Goal: Check status: Check status

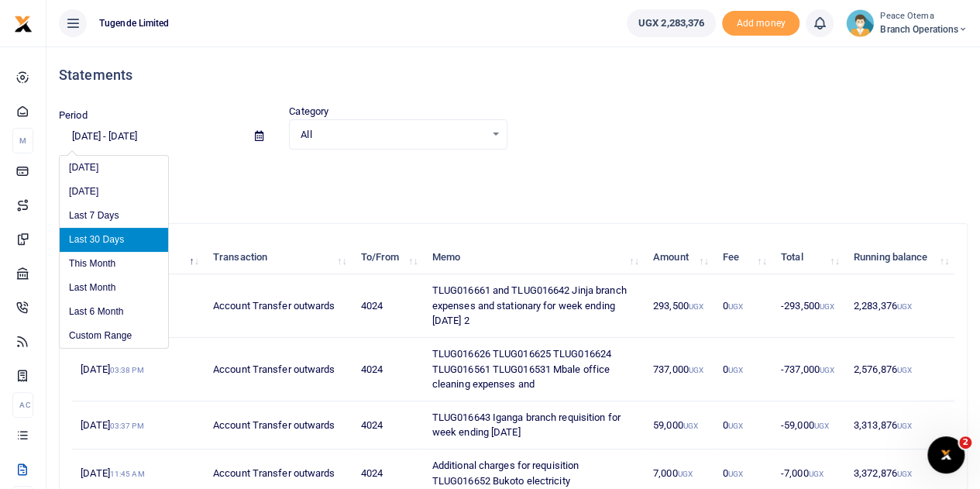
click at [81, 132] on input "[DATE] - [DATE]" at bounding box center [151, 136] width 184 height 26
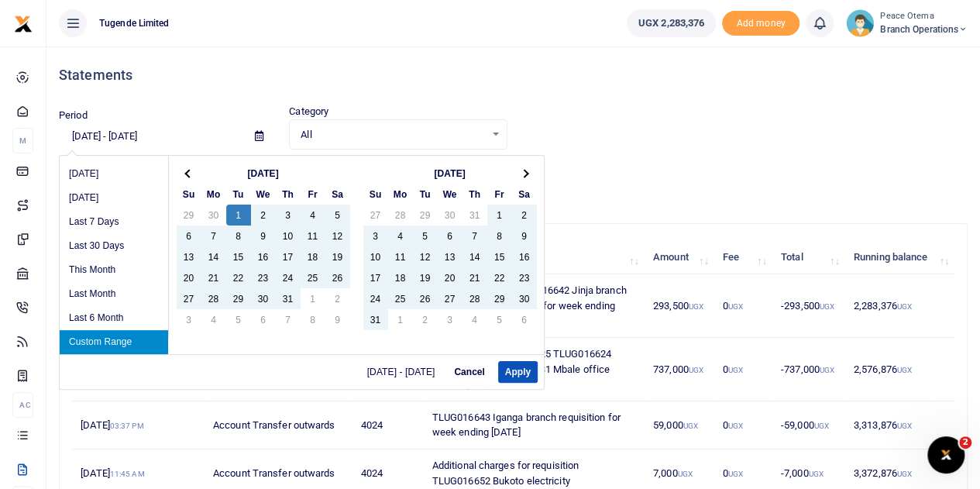
type input "[DATE] - [DATE]"
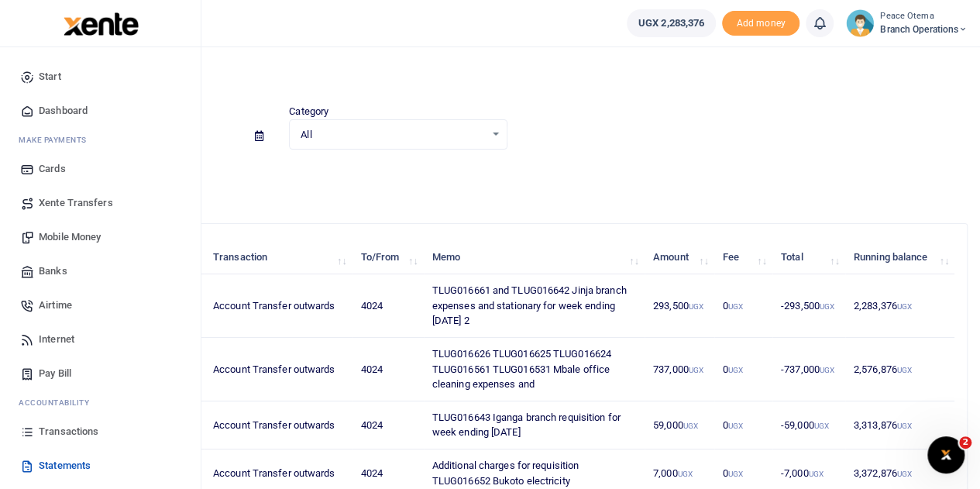
click at [60, 440] on link "Transactions" at bounding box center [100, 431] width 176 height 34
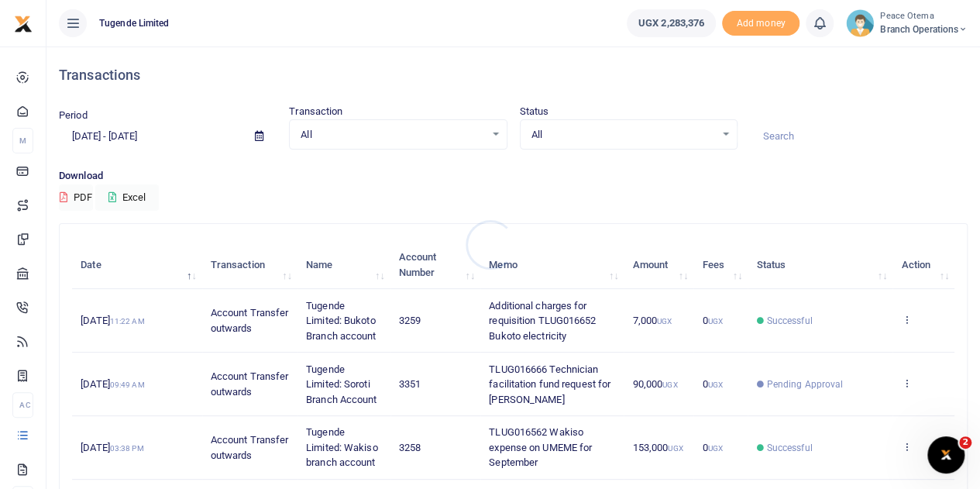
click at [82, 131] on div at bounding box center [490, 244] width 980 height 489
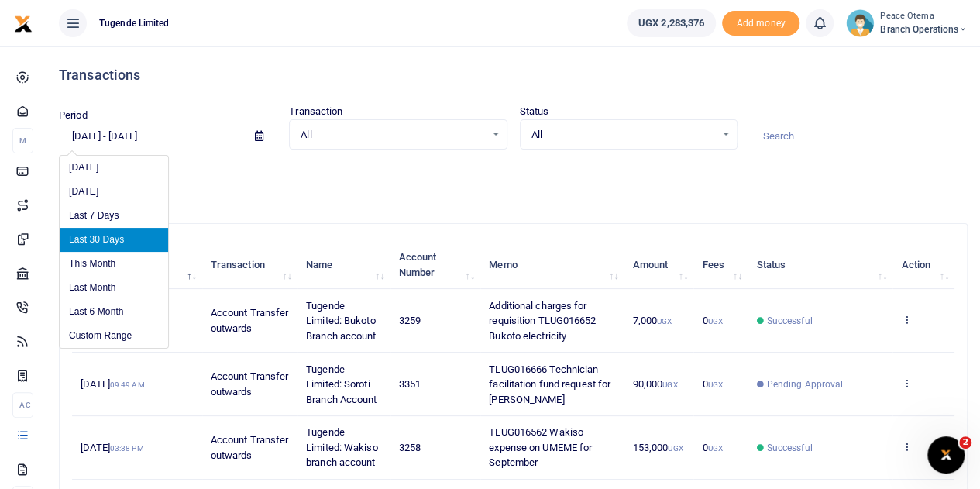
click at [82, 131] on input "[DATE] - [DATE]" at bounding box center [151, 136] width 184 height 26
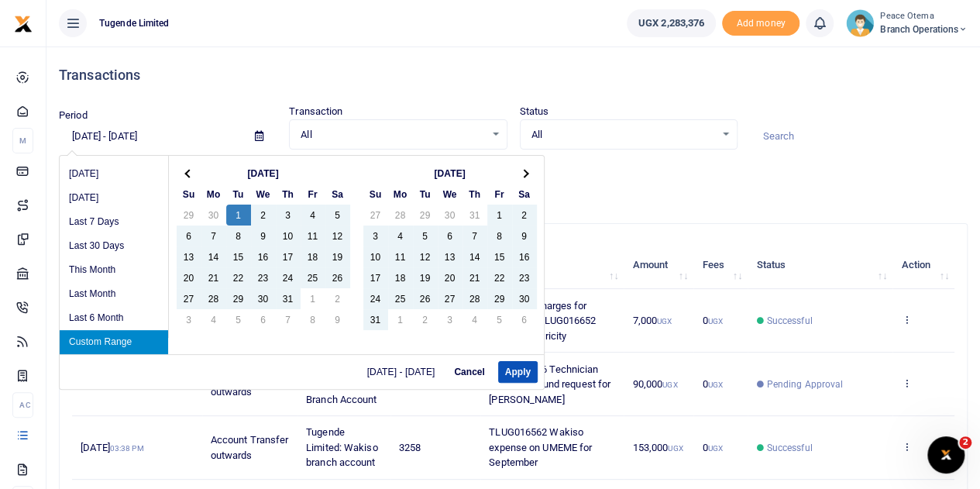
type input "[DATE] - [DATE]"
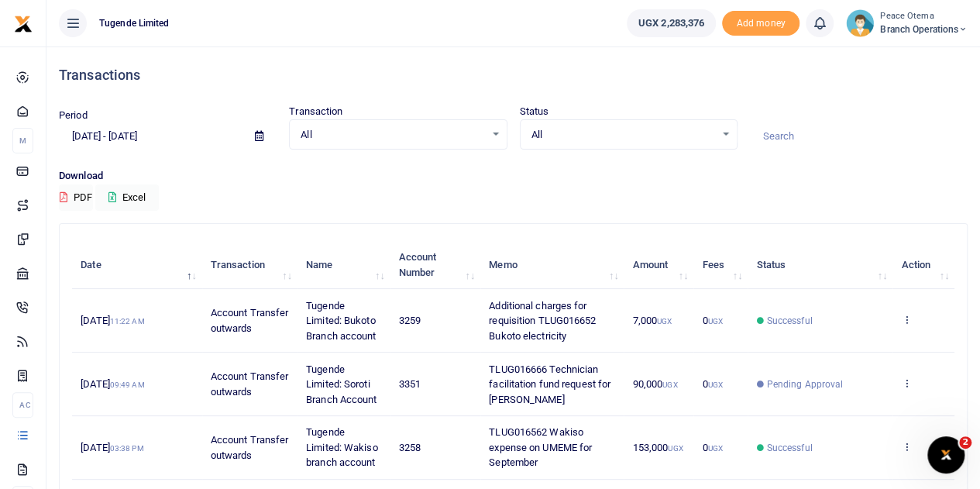
click at [779, 137] on input at bounding box center [859, 136] width 218 height 26
paste input "TLUG-016342"
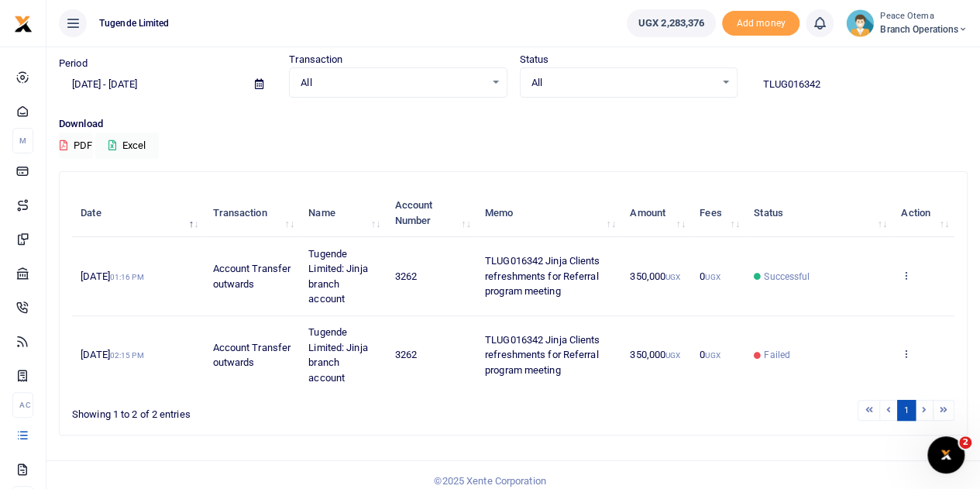
scroll to position [56, 0]
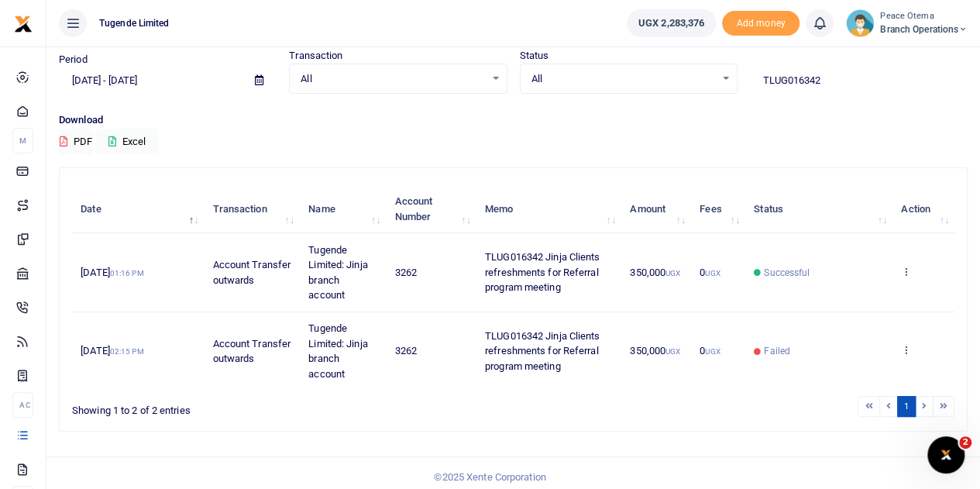
drag, startPoint x: 825, startPoint y: 84, endPoint x: 686, endPoint y: 74, distance: 139.7
click at [686, 74] on div "Period [DATE] - [DATE] Transaction All Select an option... All Airtime Internet…" at bounding box center [513, 71] width 921 height 46
paste input "-016128"
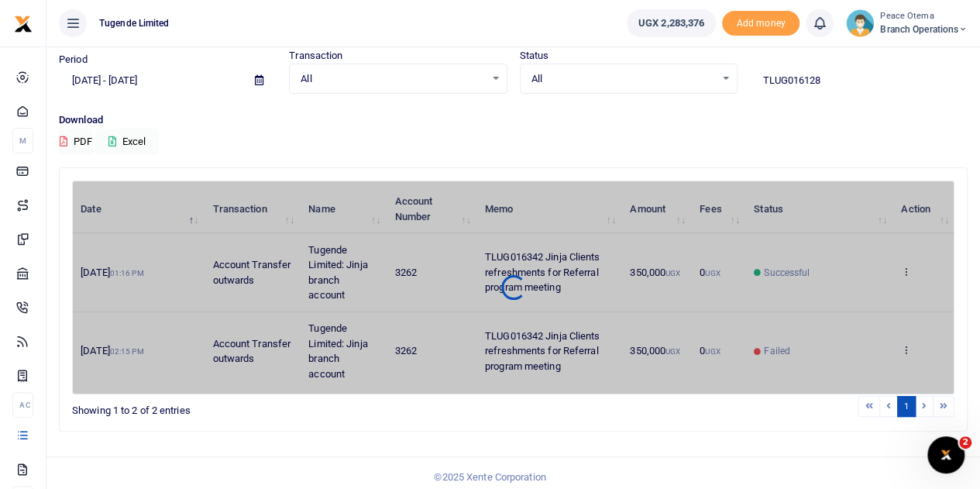
scroll to position [0, 0]
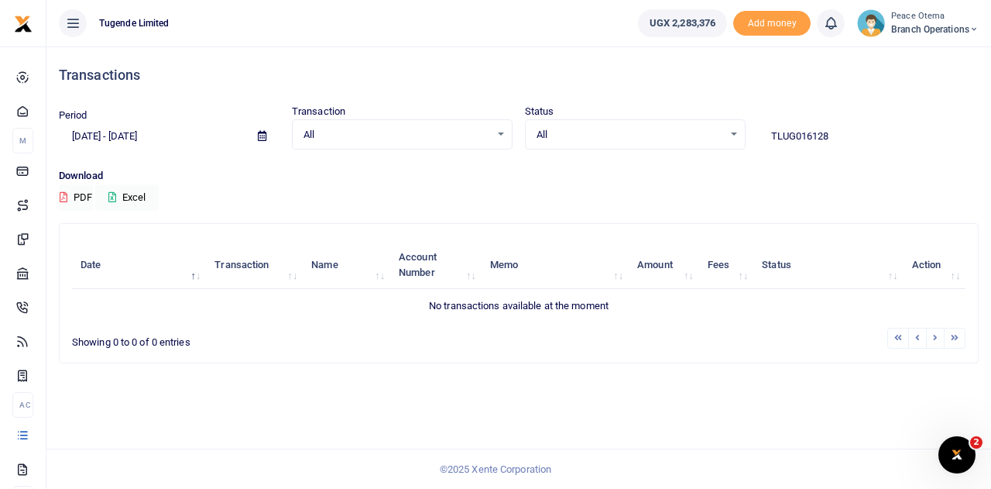
click at [835, 129] on input "TLUG016128" at bounding box center [868, 136] width 221 height 26
type input "TLUG016128"
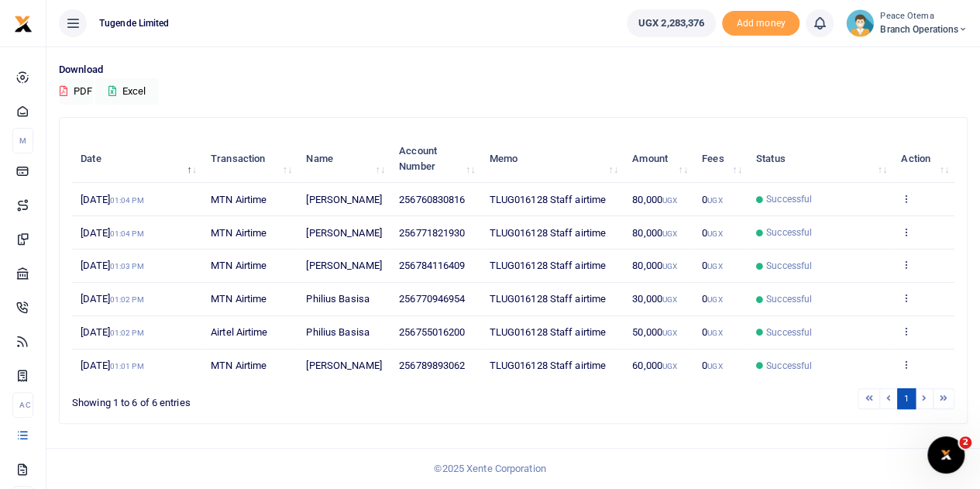
scroll to position [122, 0]
